Goal: Connect with others: Connect with others

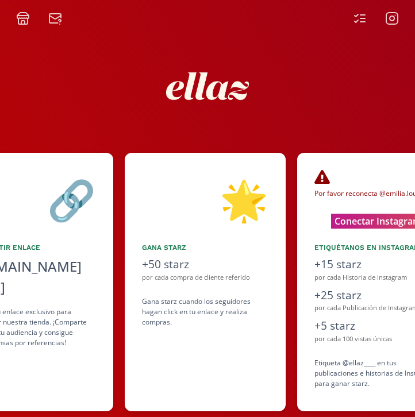
scroll to position [0, 345]
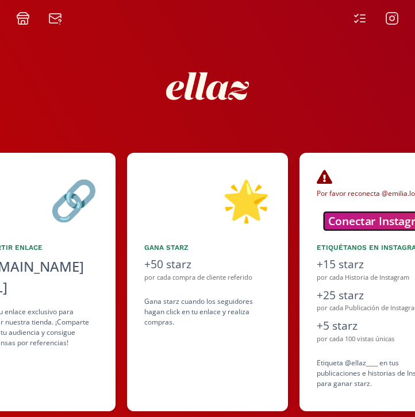
click at [355, 225] on button "Conectar Instagram" at bounding box center [380, 221] width 113 height 18
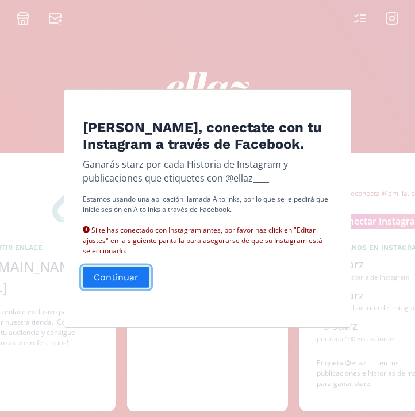
click at [132, 275] on button "Continuar" at bounding box center [116, 277] width 70 height 25
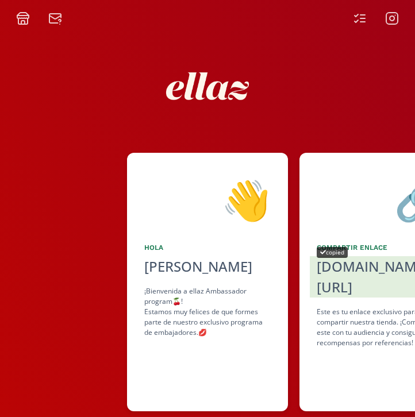
click at [347, 255] on div "copied" at bounding box center [332, 252] width 31 height 11
